Goal: Information Seeking & Learning: Learn about a topic

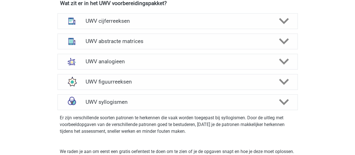
scroll to position [327, 0]
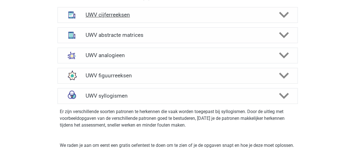
click at [201, 16] on div "UWV cijferreeksen" at bounding box center [178, 15] width 240 height 16
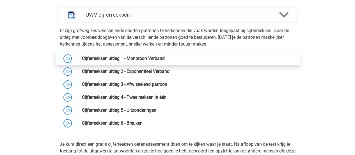
click at [165, 60] on link at bounding box center [165, 58] width 0 height 5
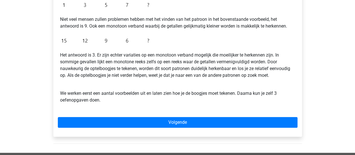
scroll to position [145, 0]
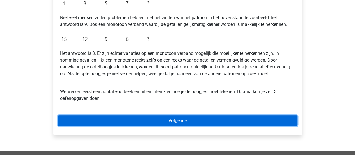
click at [159, 120] on link "Volgende" at bounding box center [178, 120] width 240 height 11
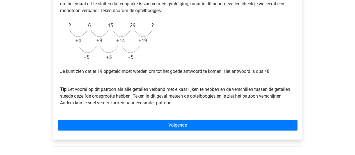
scroll to position [145, 0]
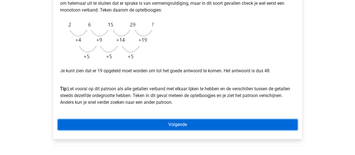
click at [158, 122] on link "Volgende" at bounding box center [178, 124] width 240 height 11
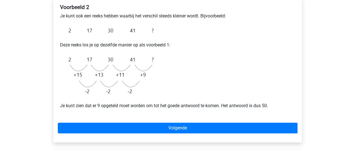
scroll to position [100, 0]
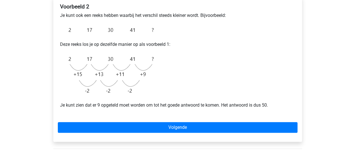
click at [180, 120] on div "Voorbeeld 2 Je kunt ook een reeks hebben waarbij het verschil steeds kleiner wo…" at bounding box center [177, 69] width 249 height 145
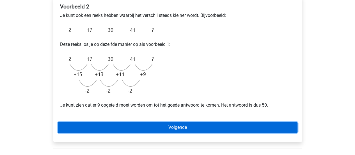
click at [169, 127] on link "Volgende" at bounding box center [178, 127] width 240 height 11
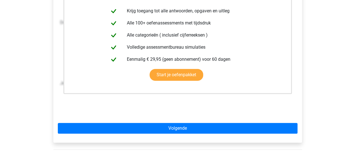
scroll to position [133, 0]
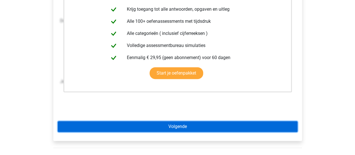
click at [216, 123] on link "Volgende" at bounding box center [178, 126] width 240 height 11
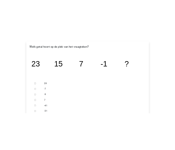
scroll to position [91, 0]
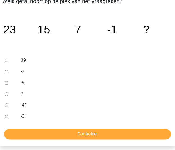
click at [8, 83] on input "-9" at bounding box center [7, 83] width 4 height 4
radio input "true"
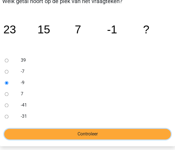
click at [31, 130] on input "Controleer" at bounding box center [87, 134] width 166 height 11
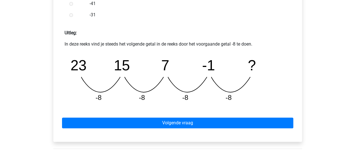
scroll to position [232, 0]
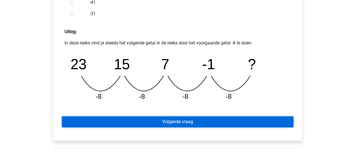
click at [175, 118] on link "Volgende vraag" at bounding box center [177, 121] width 231 height 11
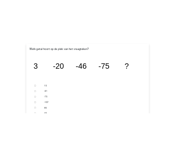
scroll to position [82, 0]
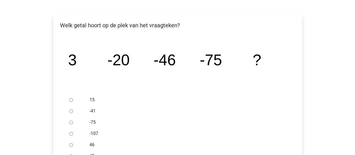
click at [331, 98] on div "Registreer Nederlands English" at bounding box center [177, 135] width 355 height 434
click at [263, 71] on icon "image/svg+xml 3 -20 -46 -75 ?" at bounding box center [177, 65] width 231 height 58
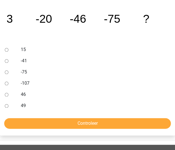
scroll to position [99, 0]
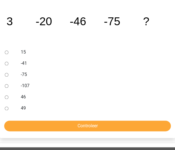
click at [4, 85] on div at bounding box center [10, 85] width 14 height 11
click at [7, 85] on input "-107" at bounding box center [7, 86] width 4 height 4
radio input "true"
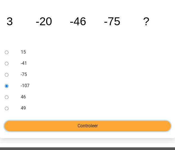
click at [33, 129] on input "Controleer" at bounding box center [87, 126] width 166 height 11
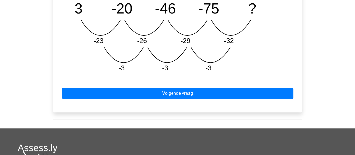
scroll to position [301, 0]
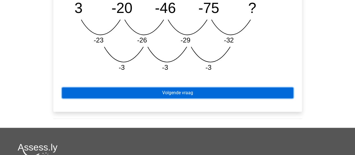
click at [175, 90] on link "Volgende vraag" at bounding box center [177, 92] width 231 height 11
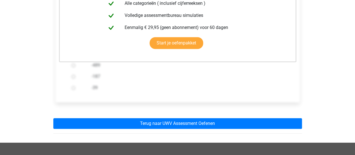
scroll to position [153, 0]
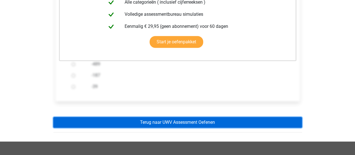
click at [187, 123] on link "Terug naar UWV Assessment Oefenen" at bounding box center [177, 122] width 249 height 11
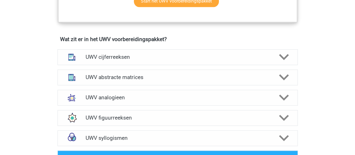
scroll to position [392, 0]
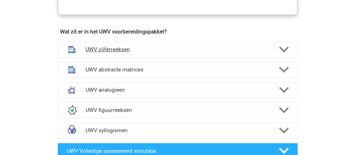
click at [199, 52] on h4 "UWV cijferreeksen" at bounding box center [178, 49] width 184 height 6
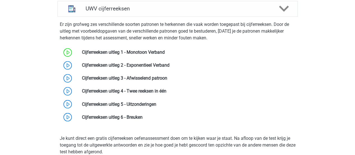
scroll to position [431, 0]
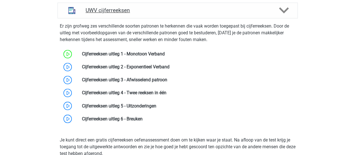
click at [276, 15] on div at bounding box center [283, 10] width 19 height 10
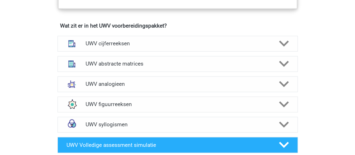
scroll to position [394, 0]
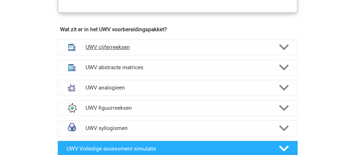
click at [224, 55] on div "UWV cijferreeksen" at bounding box center [178, 47] width 240 height 16
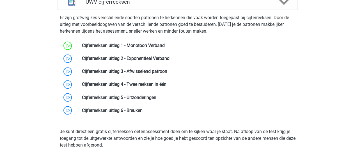
scroll to position [434, 0]
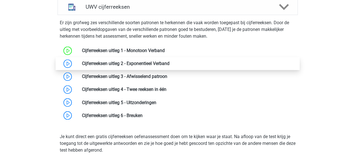
click at [169, 65] on link at bounding box center [169, 63] width 0 height 5
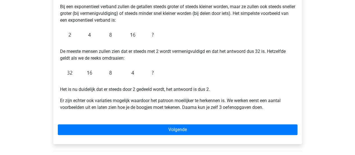
scroll to position [114, 0]
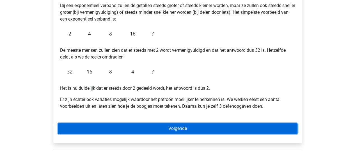
click at [212, 123] on link "Volgende" at bounding box center [178, 128] width 240 height 11
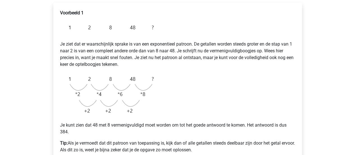
scroll to position [95, 0]
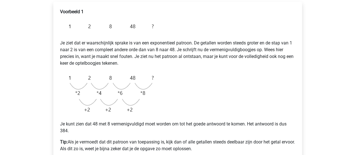
click at [91, 82] on img at bounding box center [108, 93] width 97 height 45
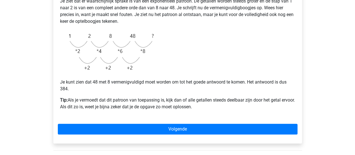
scroll to position [139, 0]
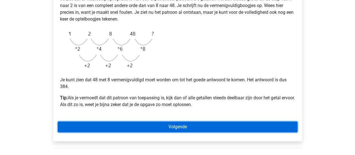
click at [200, 125] on link "Volgende" at bounding box center [178, 126] width 240 height 11
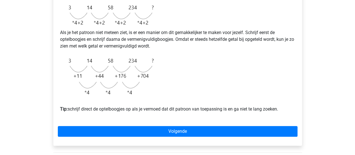
scroll to position [158, 0]
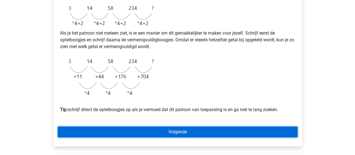
click at [209, 136] on link "Volgende" at bounding box center [178, 131] width 240 height 11
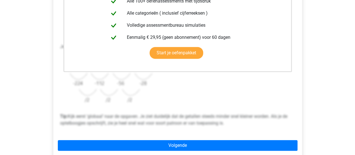
scroll to position [191, 0]
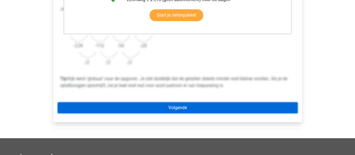
click at [182, 102] on link "Volgende" at bounding box center [178, 107] width 240 height 11
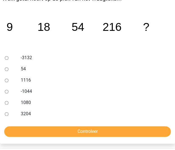
scroll to position [93, 0]
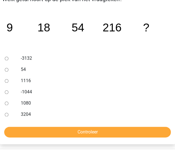
click at [10, 109] on div at bounding box center [10, 103] width 14 height 11
click at [6, 105] on input "1080" at bounding box center [7, 104] width 4 height 4
radio input "true"
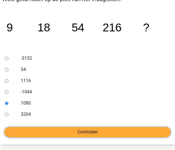
click at [30, 137] on input "Controleer" at bounding box center [87, 132] width 166 height 11
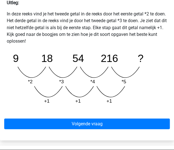
scroll to position [242, 0]
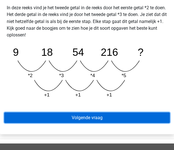
click at [107, 118] on link "Volgende vraag" at bounding box center [86, 117] width 165 height 11
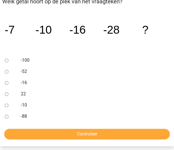
scroll to position [98, 0]
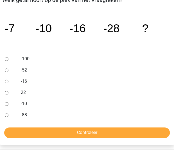
click at [19, 69] on div "-52" at bounding box center [94, 70] width 155 height 11
click at [6, 71] on input "-52" at bounding box center [7, 70] width 4 height 4
radio input "true"
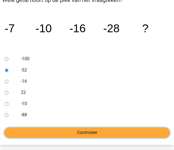
click at [52, 133] on input "Controleer" at bounding box center [86, 132] width 165 height 11
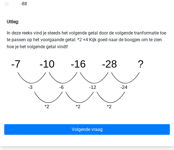
scroll to position [230, 0]
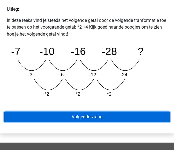
click at [94, 115] on link "Volgende vraag" at bounding box center [86, 116] width 165 height 11
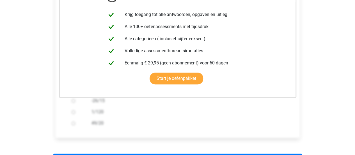
scroll to position [195, 0]
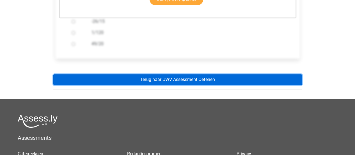
click at [173, 77] on link "Terug naar UWV Assessment Oefenen" at bounding box center [177, 79] width 249 height 11
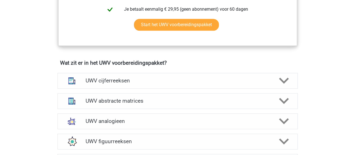
scroll to position [357, 0]
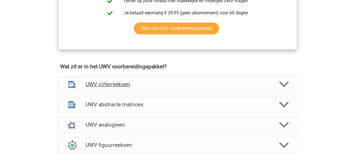
click at [240, 86] on div "UWV cijferreeksen" at bounding box center [178, 84] width 240 height 16
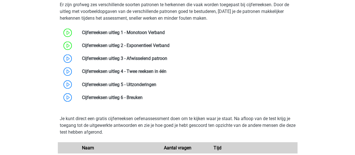
scroll to position [464, 0]
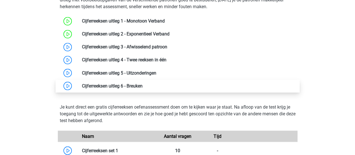
click at [143, 85] on link at bounding box center [143, 85] width 0 height 5
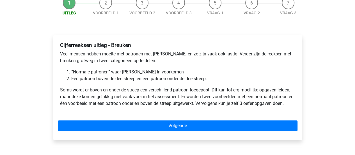
scroll to position [62, 0]
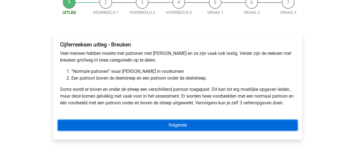
click at [145, 121] on link "Volgende" at bounding box center [178, 125] width 240 height 11
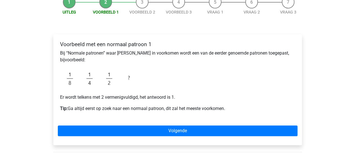
scroll to position [66, 0]
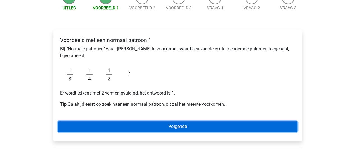
click at [178, 121] on link "Volgende" at bounding box center [178, 126] width 240 height 11
